Goal: Information Seeking & Learning: Learn about a topic

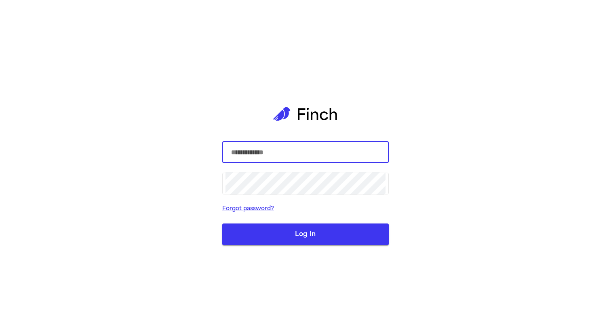
type input "**********"
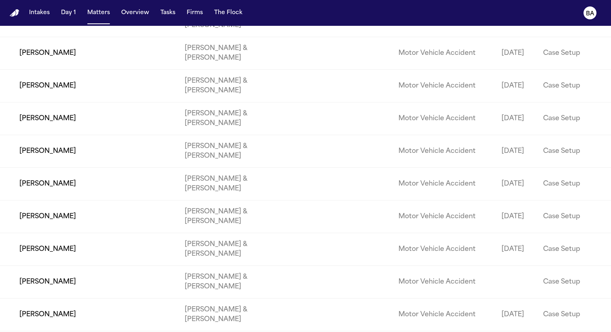
scroll to position [1063, 0]
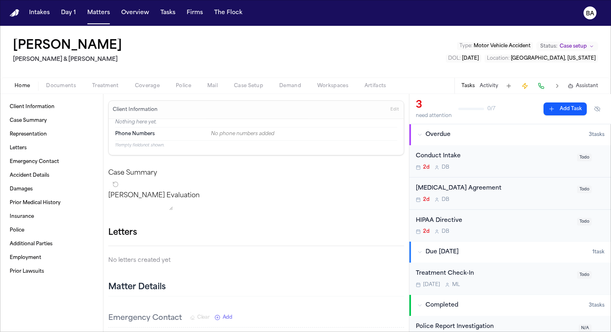
click at [152, 93] on div "Home Documents Treatment Coverage Police Mail Case Setup Demand Workspaces Arti…" at bounding box center [305, 86] width 611 height 16
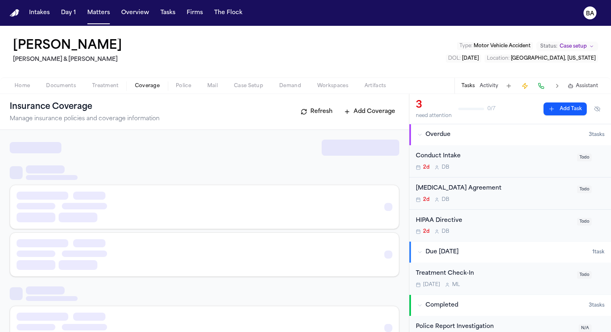
click at [151, 88] on span "Coverage" at bounding box center [147, 86] width 25 height 6
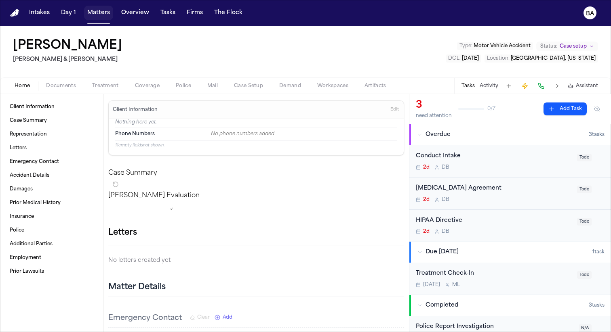
click at [99, 19] on button "Matters" at bounding box center [98, 13] width 29 height 15
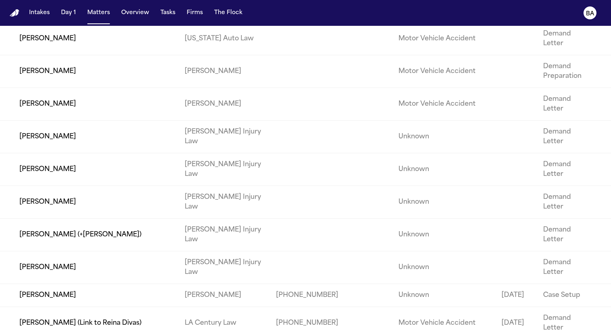
scroll to position [14585, 0]
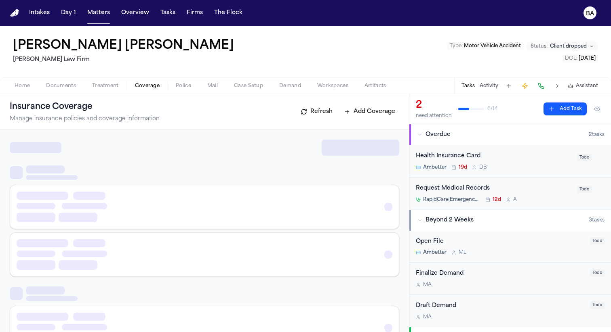
click at [149, 84] on span "Coverage" at bounding box center [147, 86] width 25 height 6
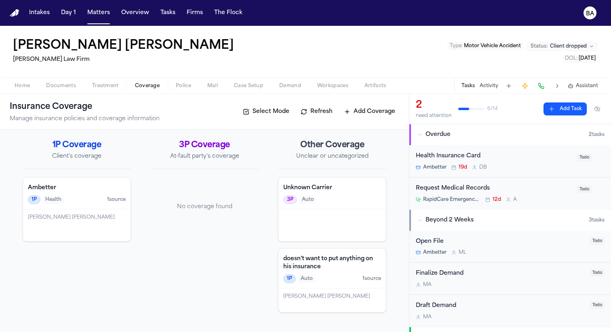
click at [111, 85] on span "Treatment" at bounding box center [105, 86] width 27 height 6
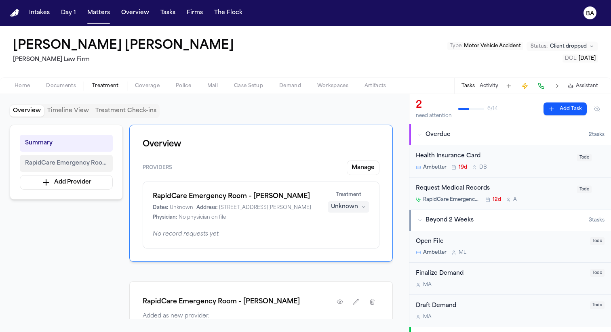
click at [100, 163] on span "RapidCare Emergency Room – Katy" at bounding box center [66, 164] width 82 height 10
click at [97, 17] on button "Matters" at bounding box center [98, 13] width 29 height 15
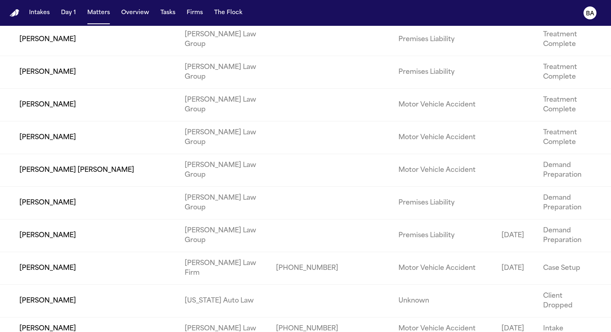
scroll to position [4838, 0]
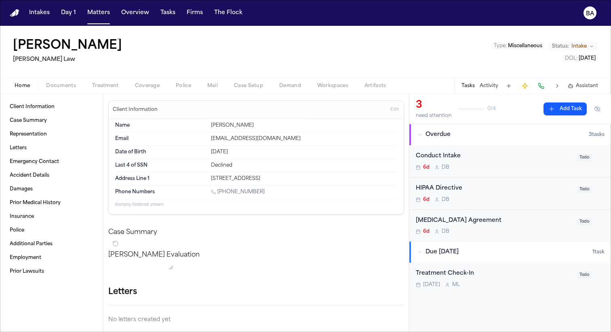
click at [114, 83] on span "Treatment" at bounding box center [105, 86] width 27 height 6
click at [115, 91] on div "Home Documents Treatment Coverage Police Mail Case Setup Demand Workspaces Arti…" at bounding box center [305, 86] width 611 height 16
click at [110, 89] on span "Treatment" at bounding box center [105, 86] width 27 height 6
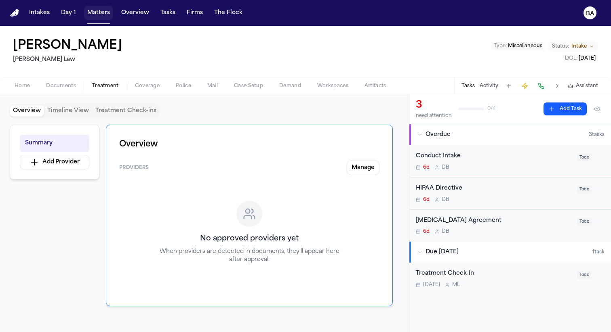
click at [96, 14] on button "Matters" at bounding box center [98, 13] width 29 height 15
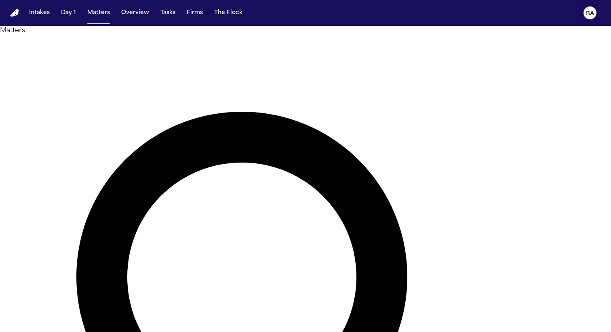
click at [595, 13] on icon "BA" at bounding box center [589, 12] width 13 height 13
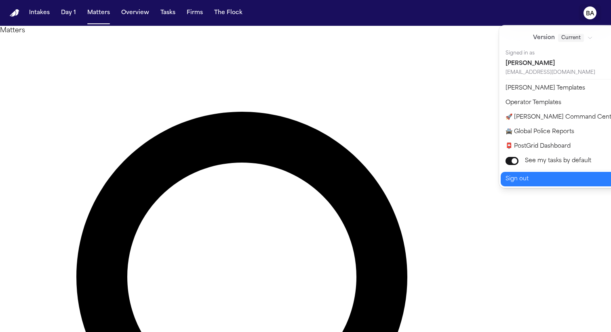
click at [548, 173] on button "Sign out" at bounding box center [567, 179] width 135 height 15
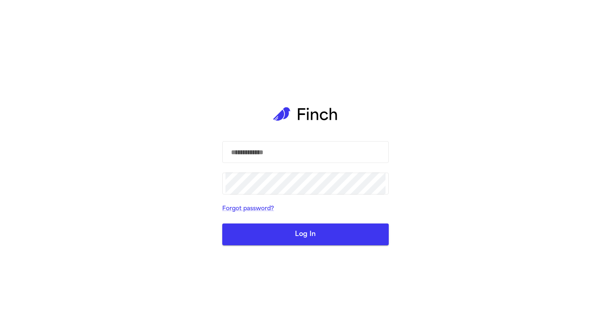
click at [541, 176] on div "​ ​ Forgot password? Log In" at bounding box center [305, 166] width 611 height 332
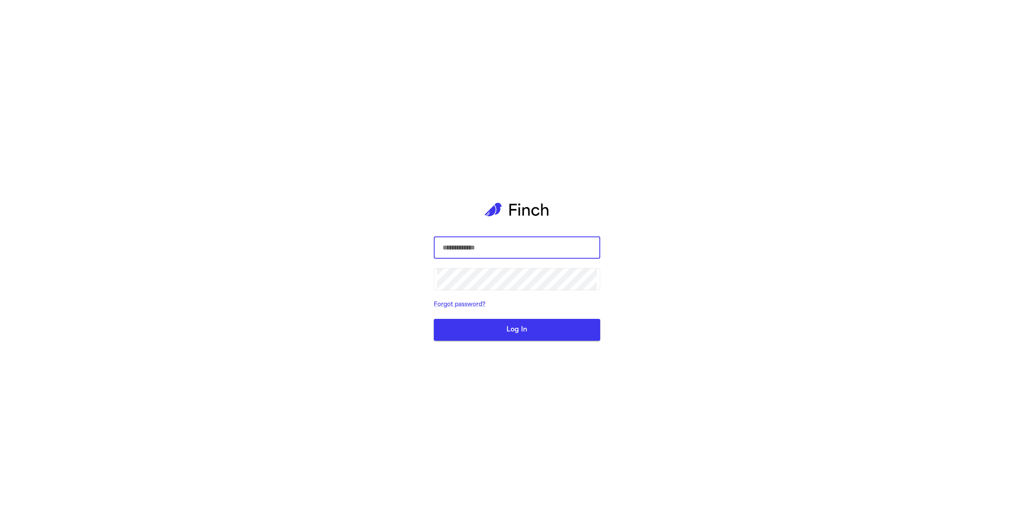
type input "**********"
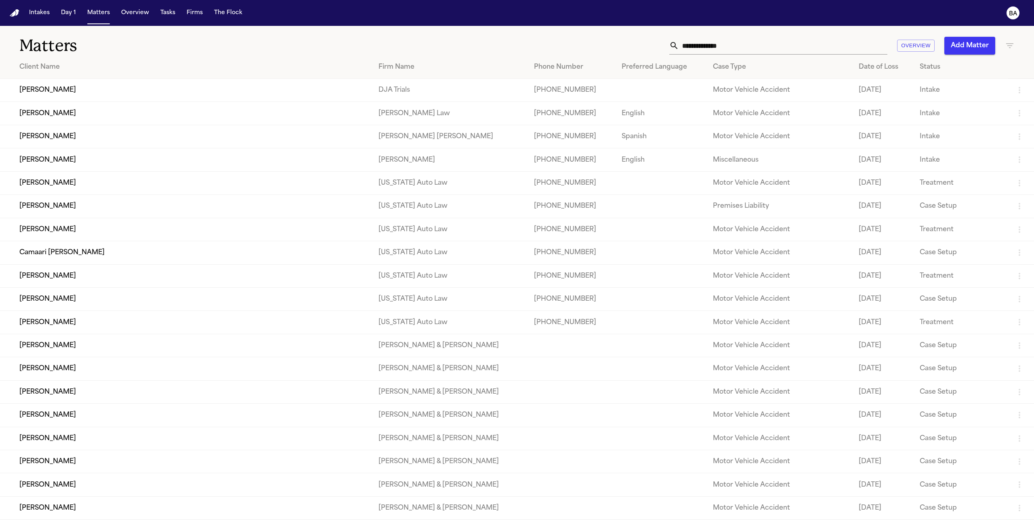
click at [57, 161] on td "Juko Chan" at bounding box center [186, 159] width 372 height 23
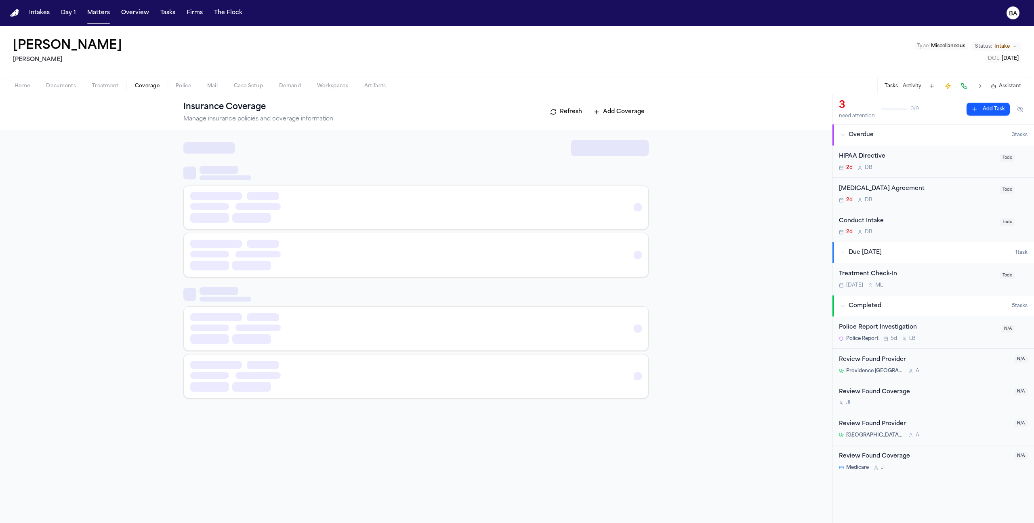
click at [146, 86] on span "Coverage" at bounding box center [147, 86] width 25 height 6
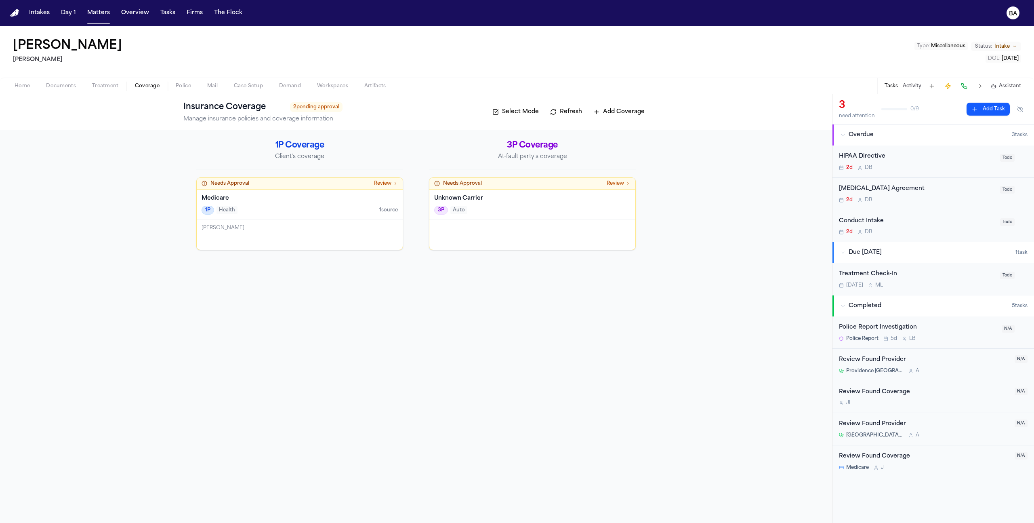
click at [251, 206] on div "1P Health 1 source" at bounding box center [300, 210] width 196 height 9
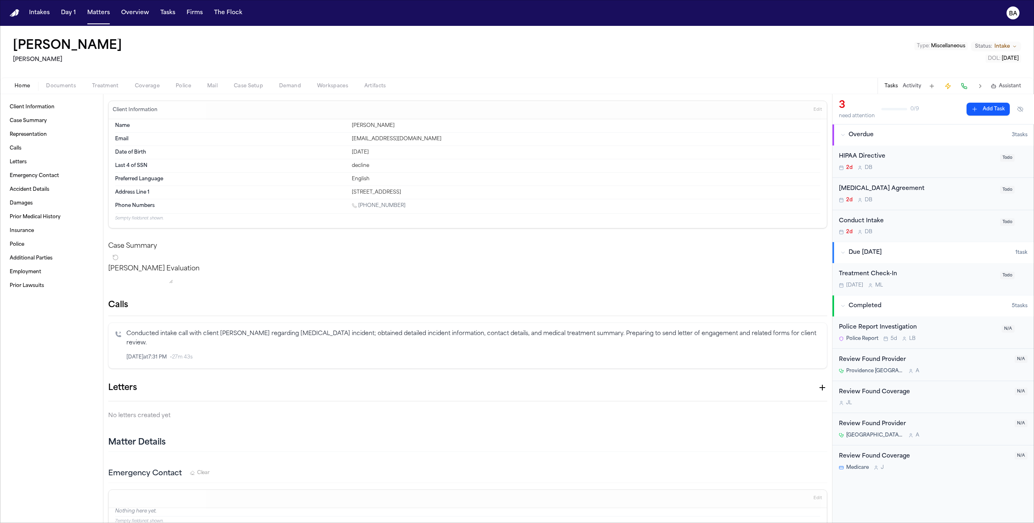
click at [13, 9] on img "Home" at bounding box center [15, 13] width 10 height 8
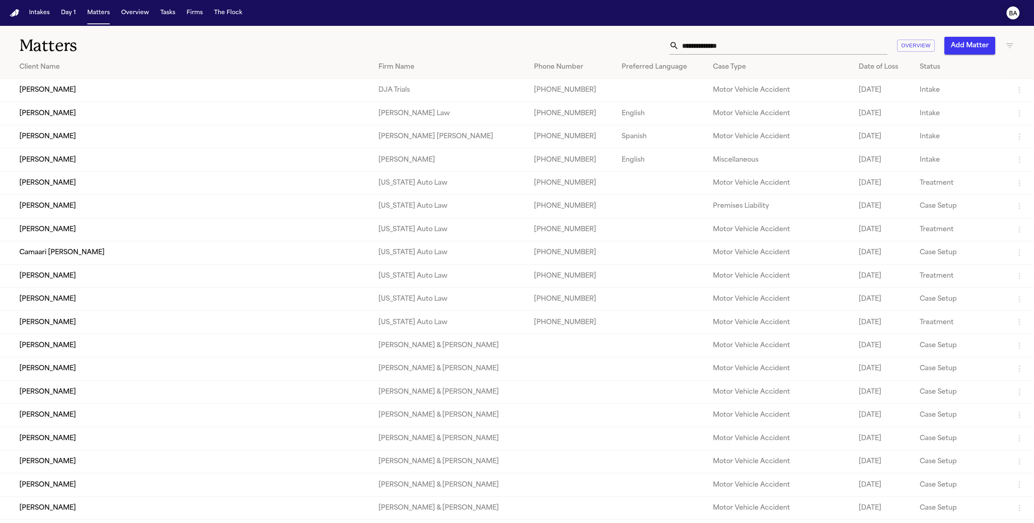
click at [1021, 14] on button "BA" at bounding box center [1013, 13] width 23 height 18
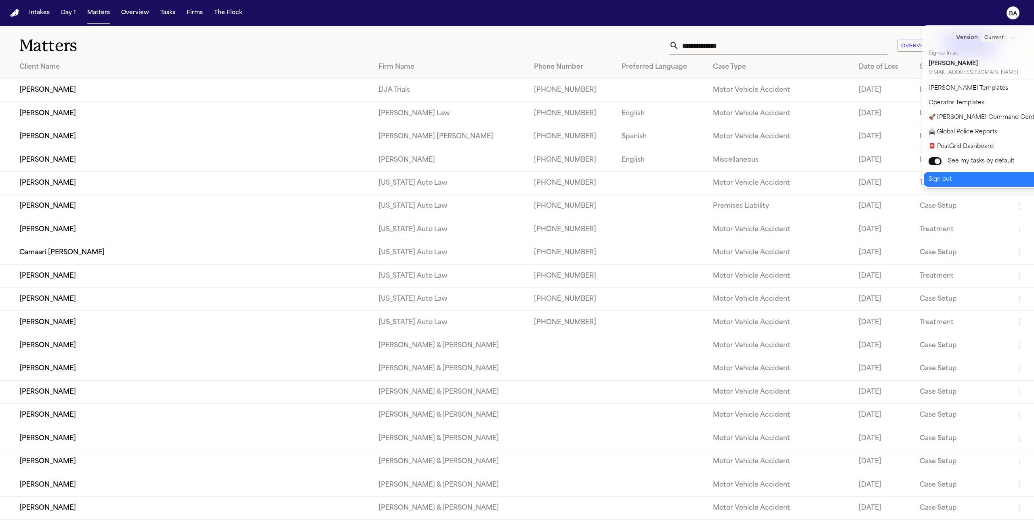
click at [950, 182] on button "Sign out" at bounding box center [991, 179] width 135 height 15
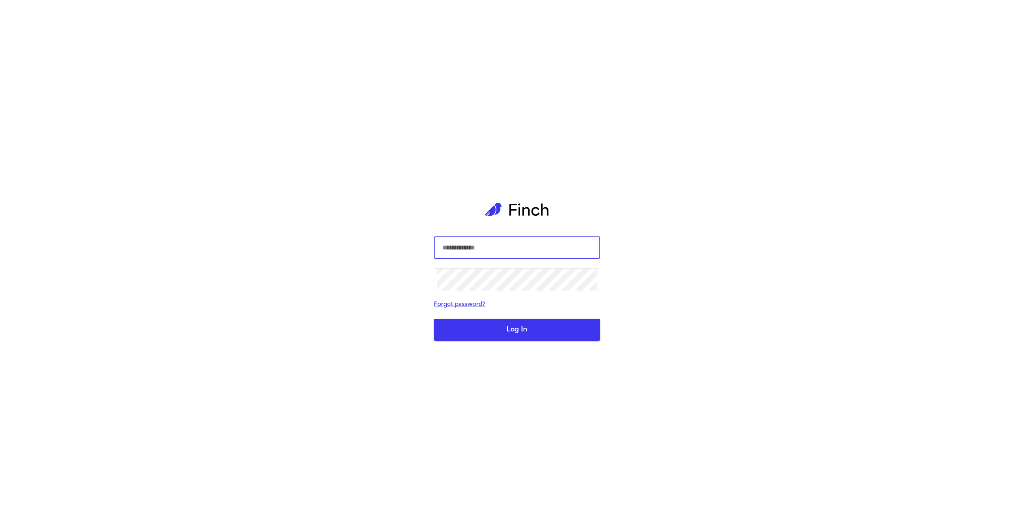
type input "**********"
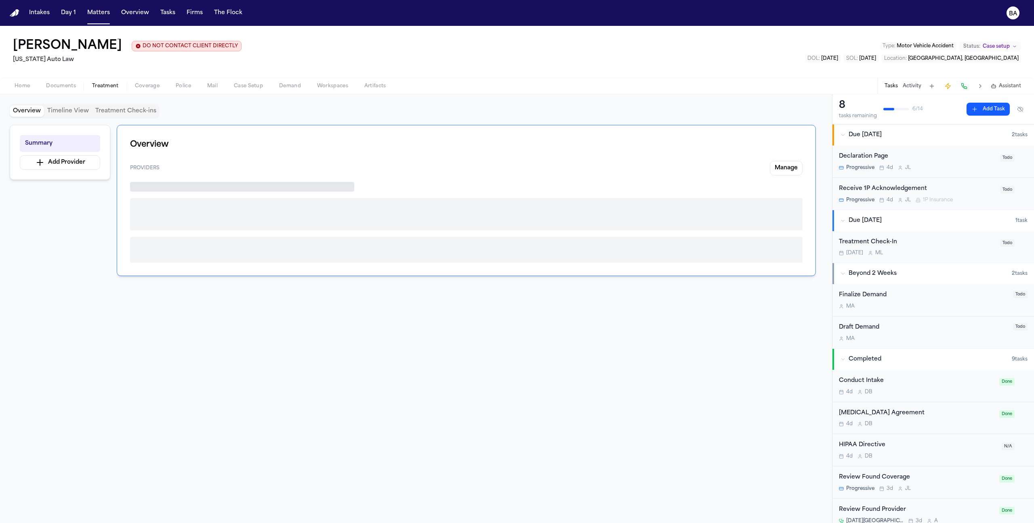
click at [118, 85] on span "Treatment" at bounding box center [105, 86] width 27 height 6
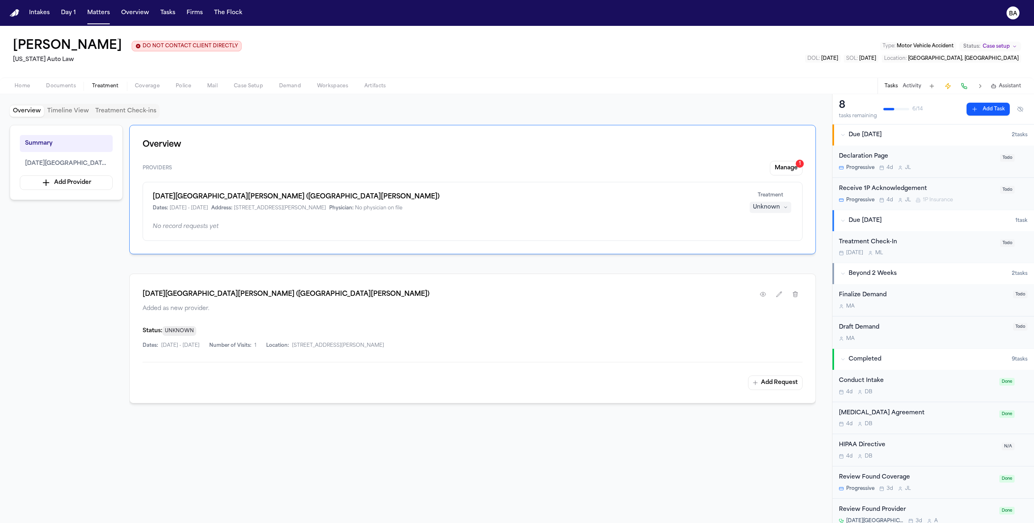
click at [138, 85] on span "Coverage" at bounding box center [147, 86] width 25 height 6
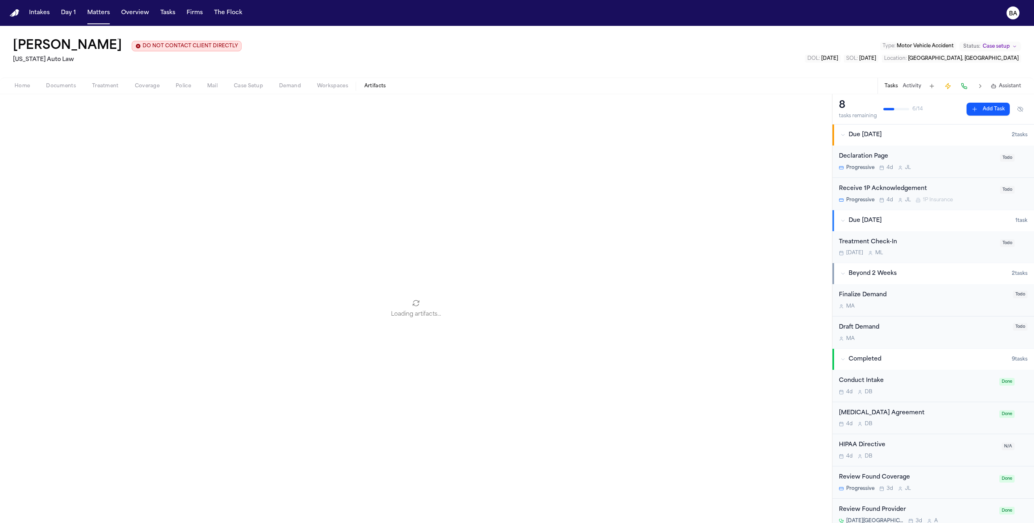
click at [374, 91] on span "button" at bounding box center [376, 90] width 32 height 1
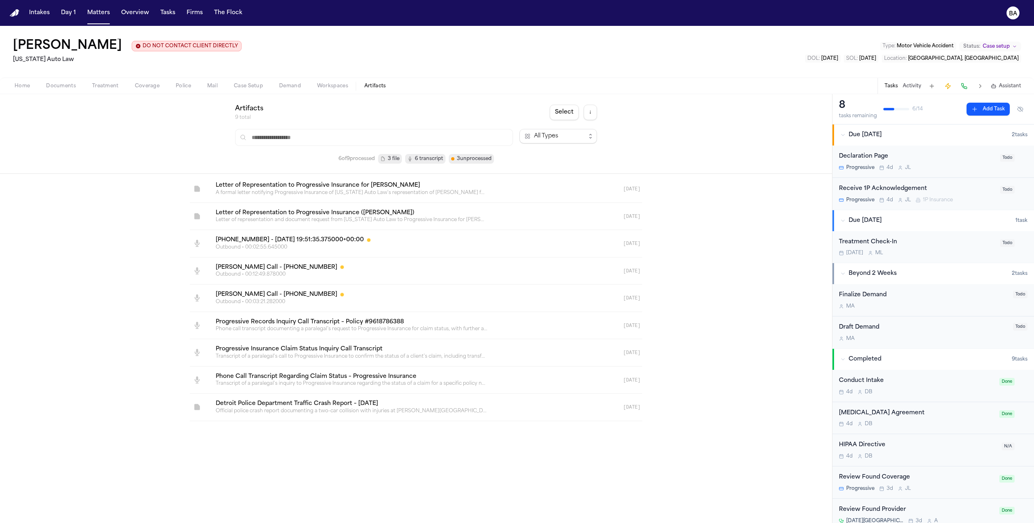
click at [318, 187] on link at bounding box center [406, 188] width 394 height 27
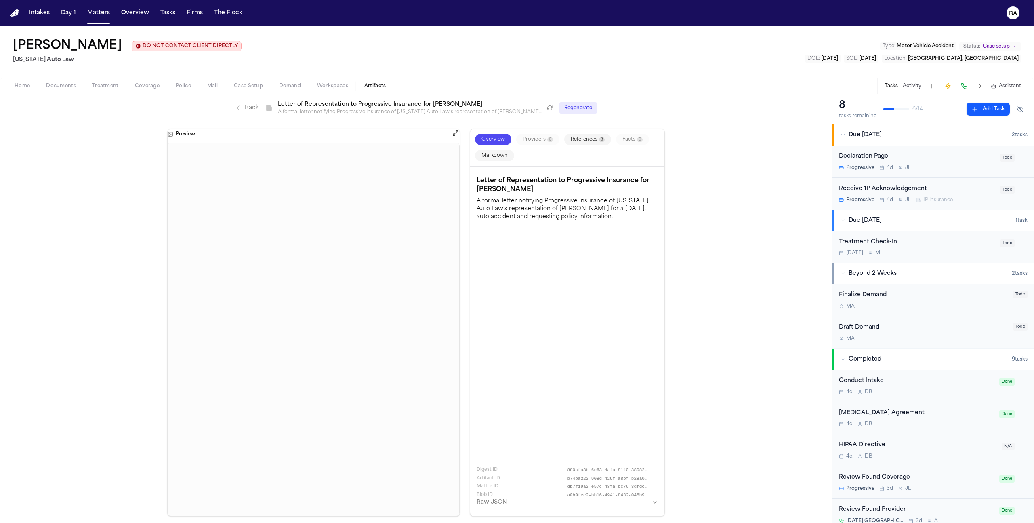
click at [142, 84] on span "Coverage" at bounding box center [147, 86] width 25 height 6
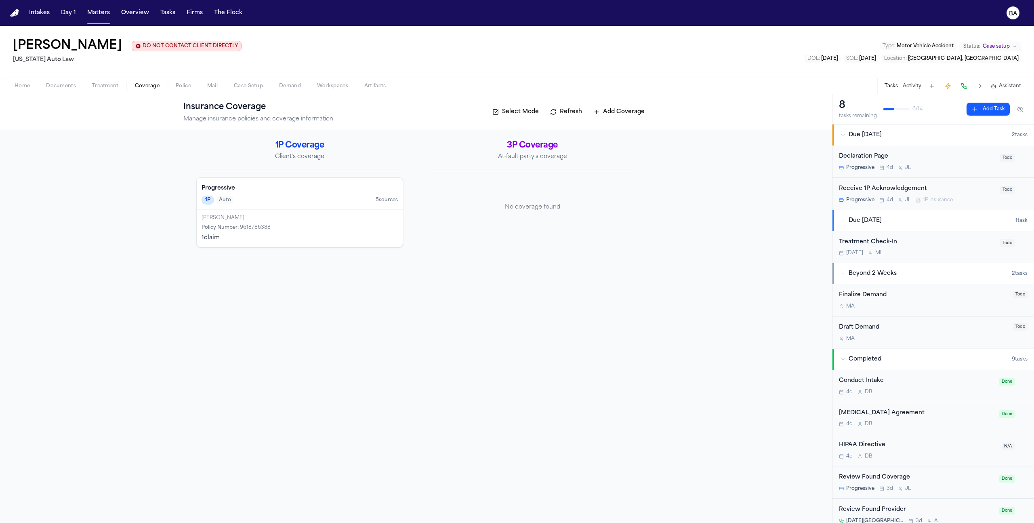
click at [257, 200] on div "1P Auto 5 source s" at bounding box center [300, 200] width 196 height 9
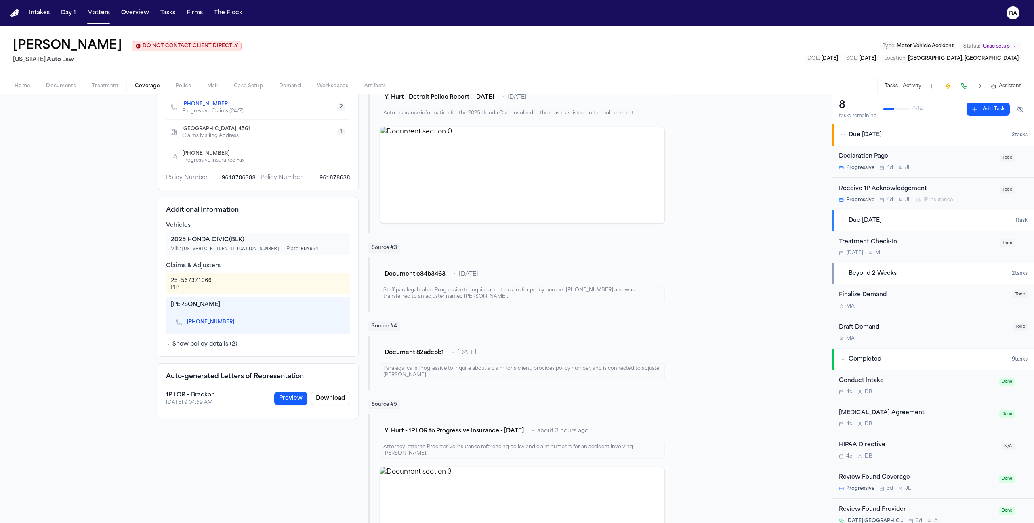
scroll to position [173, 0]
click at [223, 345] on button "Show policy details ( 2 )" at bounding box center [201, 343] width 71 height 8
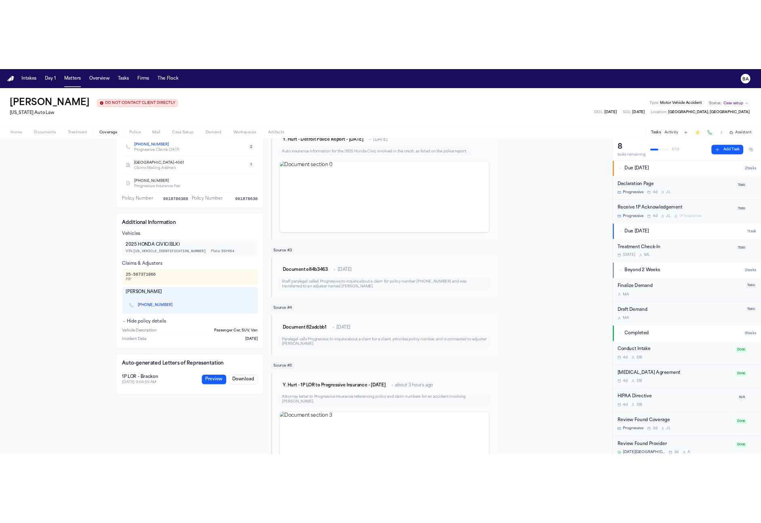
scroll to position [0, 0]
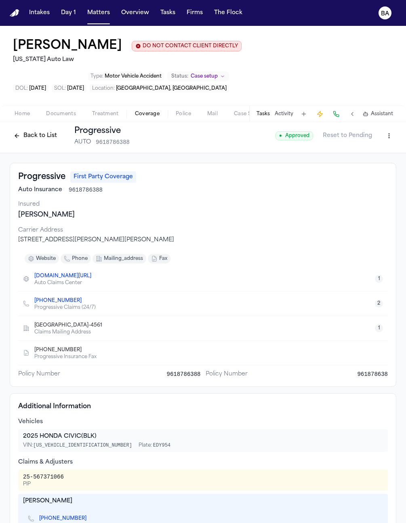
scroll to position [13, 0]
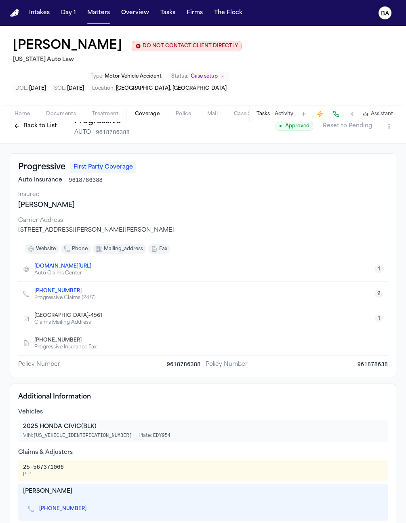
click at [391, 18] on button "BA" at bounding box center [385, 13] width 23 height 18
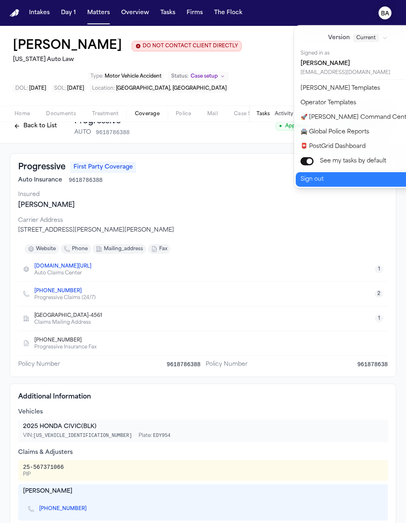
click at [328, 179] on button "Sign out" at bounding box center [363, 179] width 135 height 15
